Goal: Check status

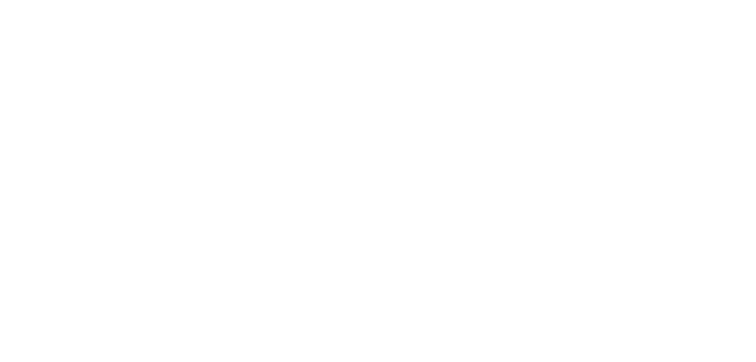
select select "es"
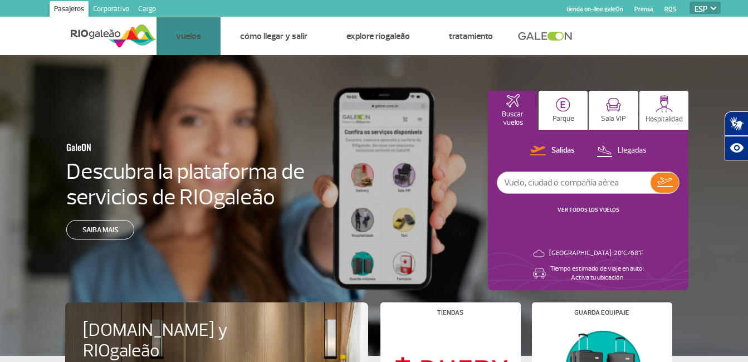
select select "es"
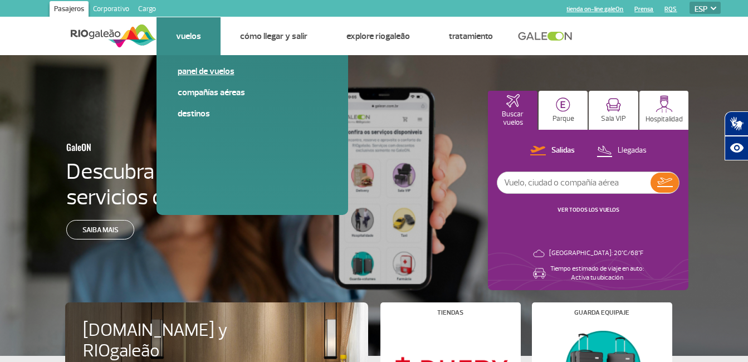
click at [211, 71] on link "Panel de vuelos" at bounding box center [252, 71] width 149 height 12
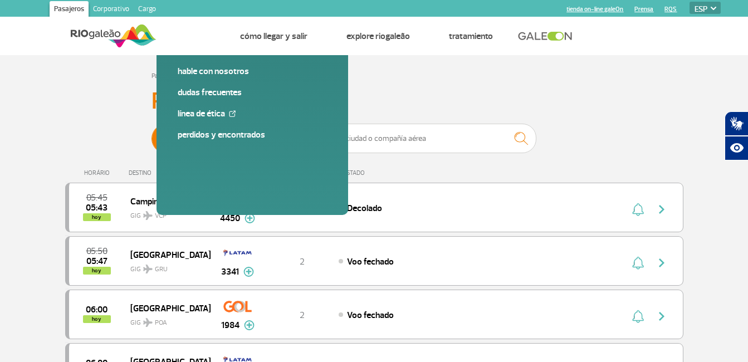
click at [295, 143] on span "[PERSON_NAME]" at bounding box center [223, 139] width 145 height 30
click at [151, 133] on input "[PERSON_NAME]" at bounding box center [151, 133] width 0 height 0
